Goal: Task Accomplishment & Management: Use online tool/utility

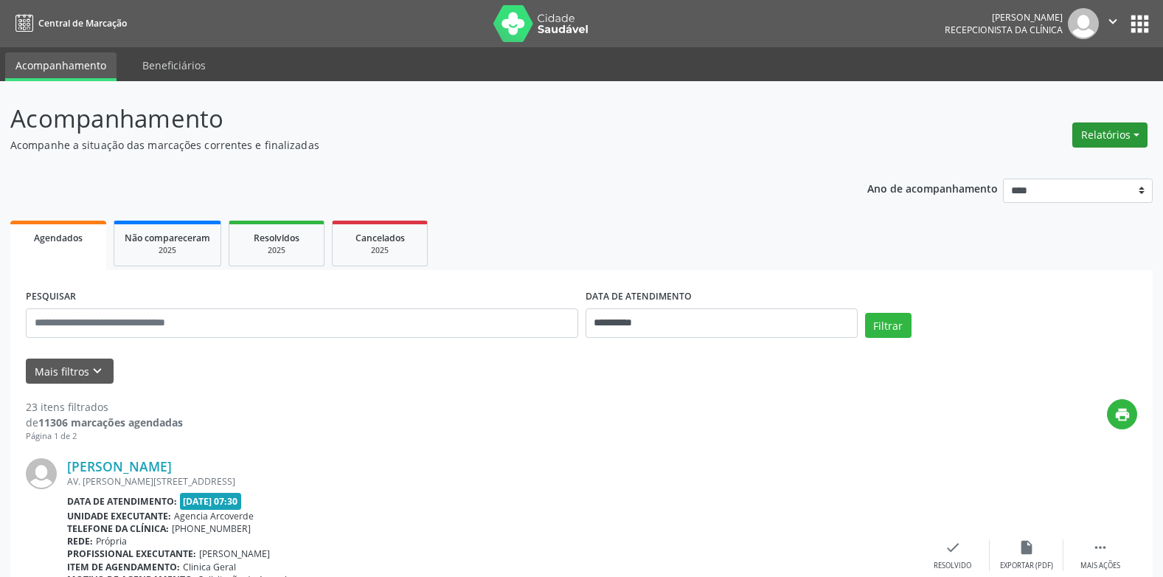
click at [1137, 141] on button "Relatórios" at bounding box center [1110, 134] width 75 height 25
click at [1059, 167] on link "Agendamentos" at bounding box center [1069, 166] width 159 height 21
select select "*"
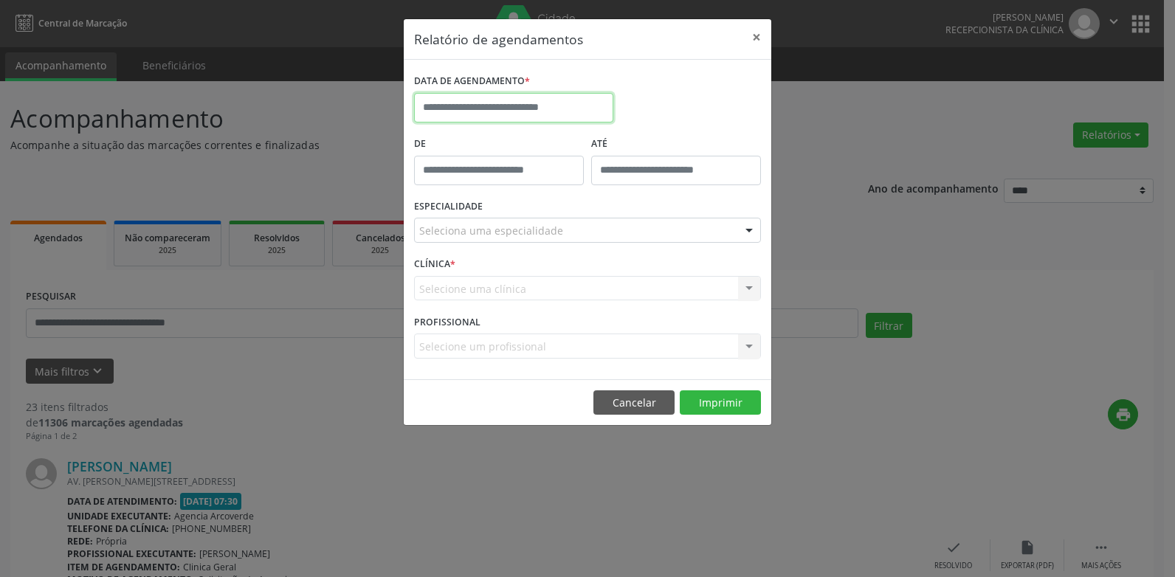
click at [560, 109] on input "text" at bounding box center [513, 108] width 199 height 30
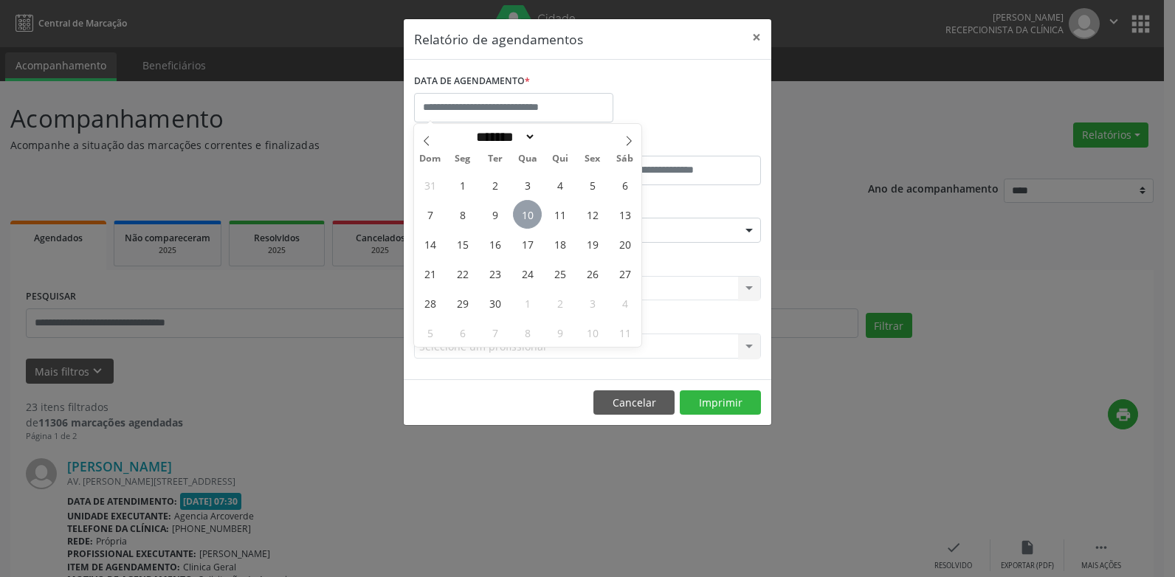
click at [539, 218] on span "10" at bounding box center [527, 214] width 29 height 29
type input "**********"
click at [539, 218] on span "10" at bounding box center [527, 214] width 29 height 29
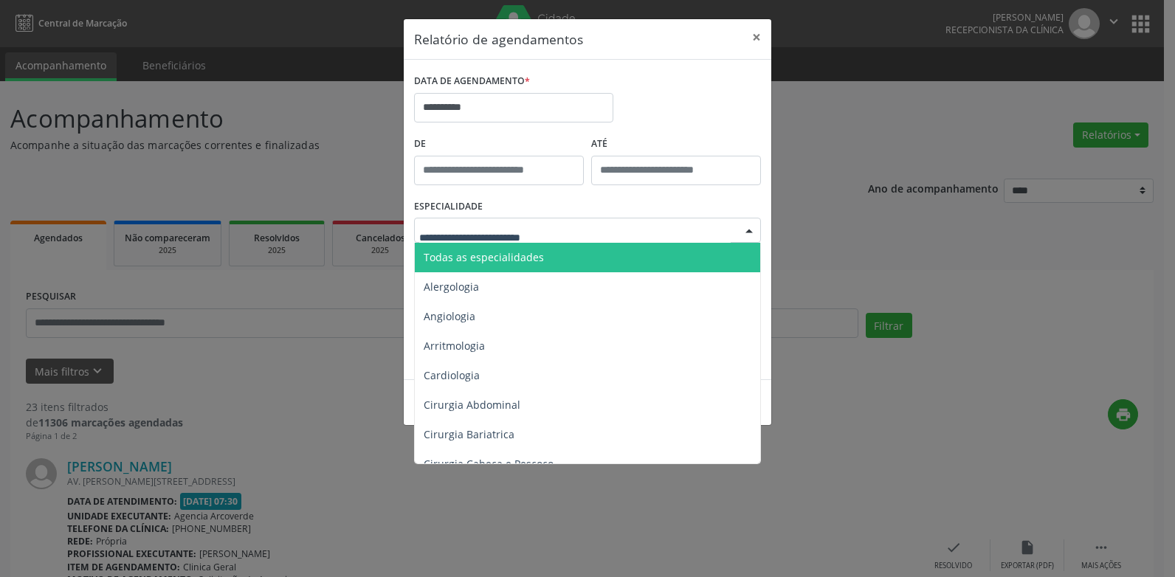
click at [474, 260] on span "Todas as especialidades" at bounding box center [483, 257] width 120 height 14
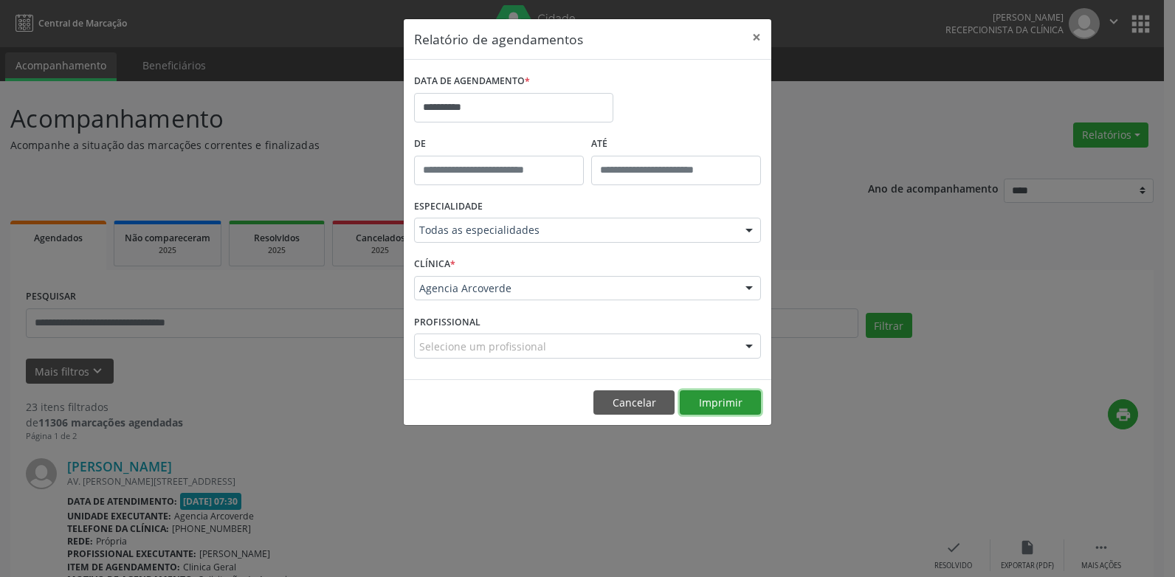
click at [723, 402] on button "Imprimir" at bounding box center [719, 402] width 81 height 25
